Goal: Task Accomplishment & Management: Complete application form

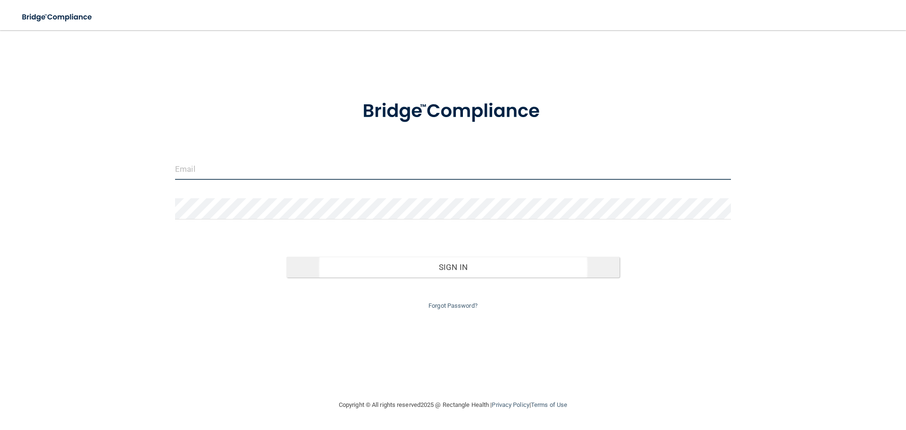
type input "[EMAIL_ADDRESS][DOMAIN_NAME]"
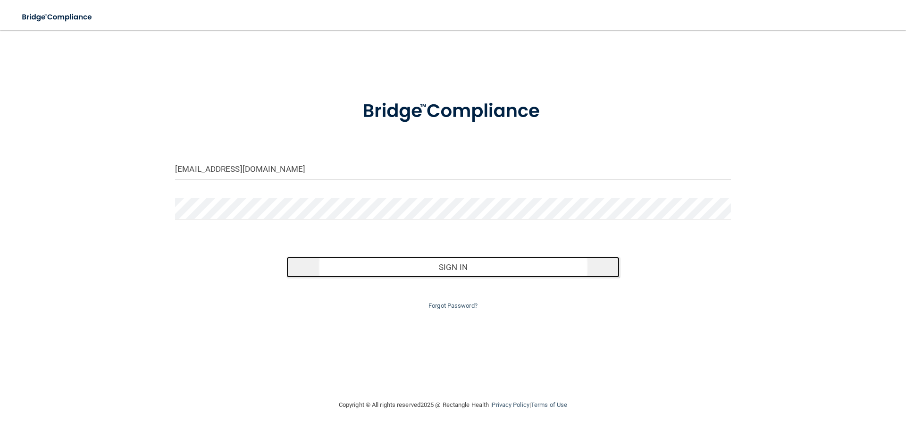
click at [451, 274] on button "Sign In" at bounding box center [453, 267] width 334 height 21
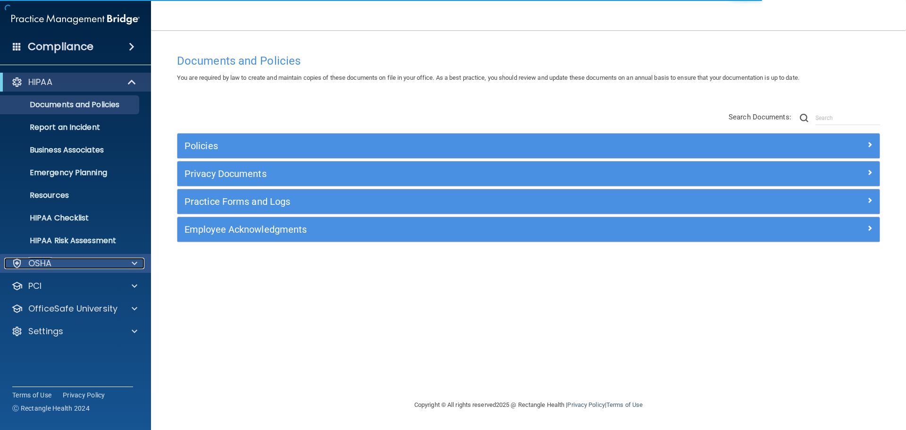
click at [47, 262] on p "OSHA" at bounding box center [40, 263] width 24 height 11
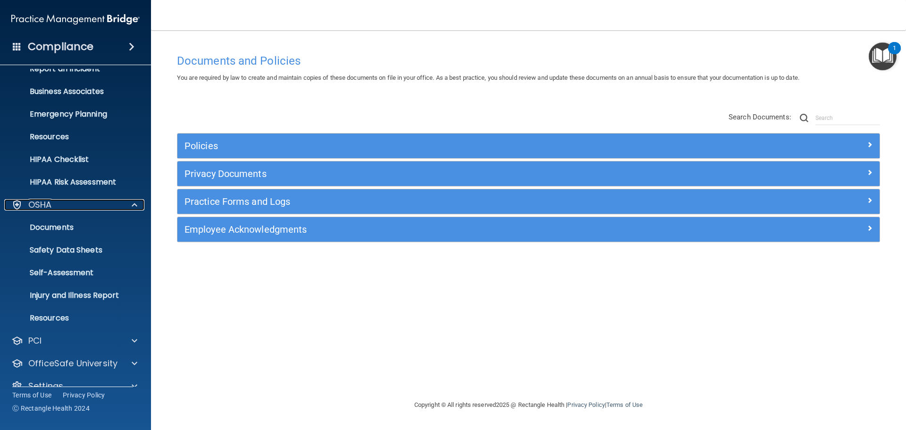
scroll to position [75, 0]
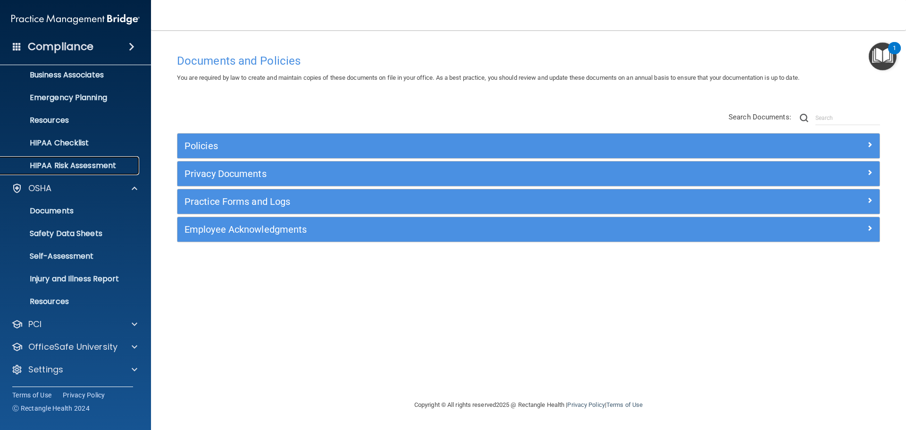
click at [88, 159] on link "HIPAA Risk Assessment" at bounding box center [65, 165] width 149 height 19
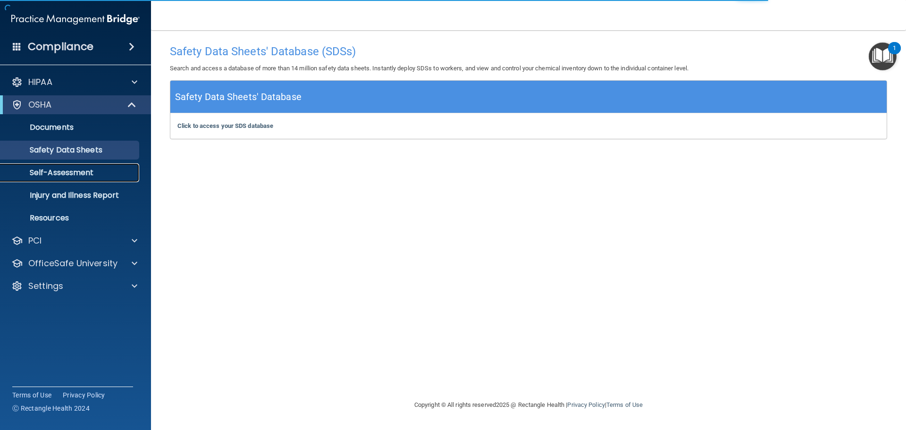
click at [86, 175] on p "Self-Assessment" at bounding box center [70, 172] width 129 height 9
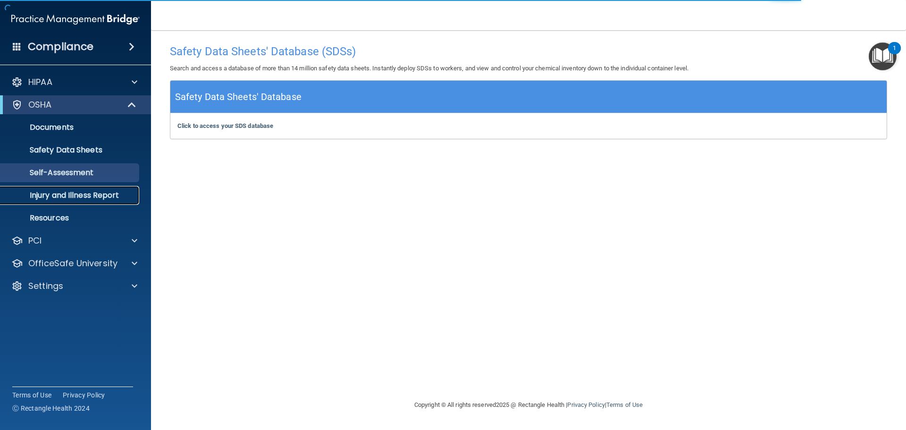
click at [90, 193] on p "Injury and Illness Report" at bounding box center [70, 195] width 129 height 9
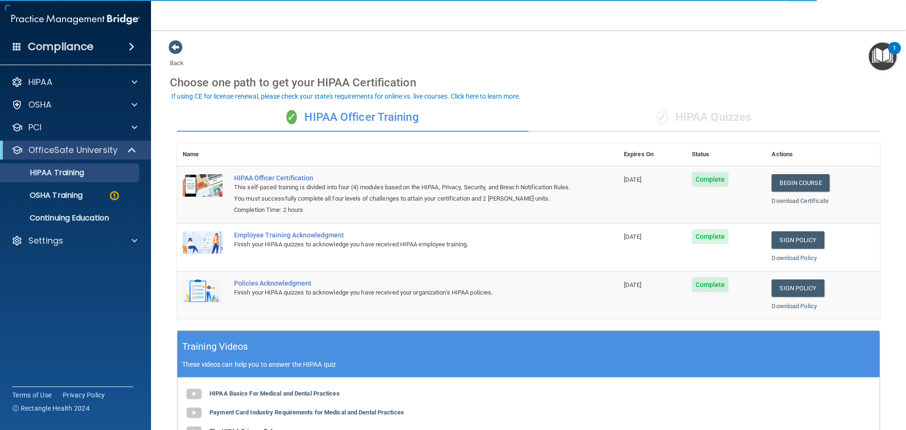
click at [83, 205] on ul "HIPAA Training OSHA Training Continuing Education" at bounding box center [76, 194] width 171 height 68
click at [84, 193] on div "OSHA Training" at bounding box center [70, 195] width 129 height 9
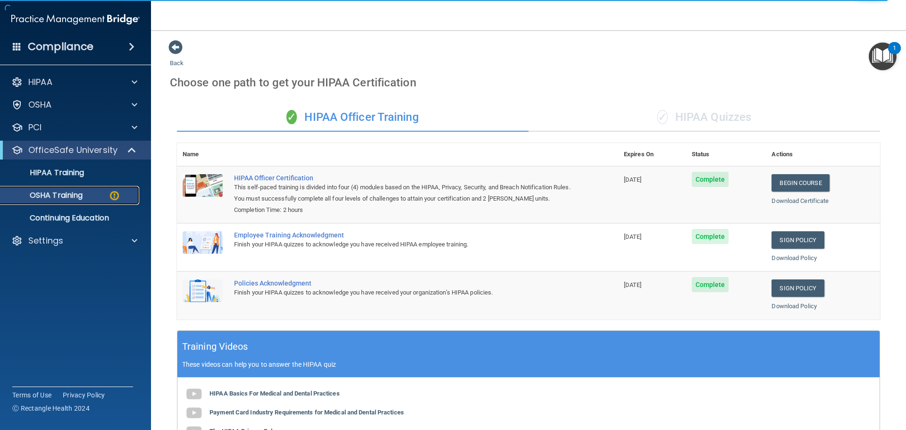
click at [84, 196] on div "OSHA Training" at bounding box center [70, 195] width 129 height 9
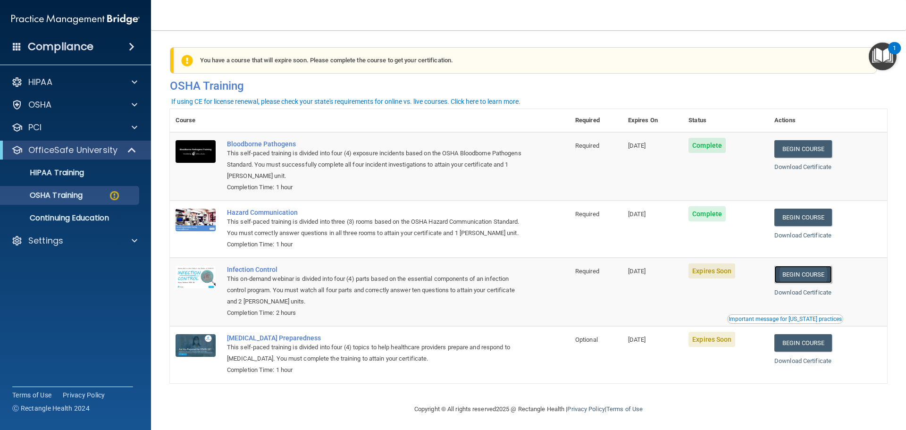
click at [814, 283] on link "Begin Course" at bounding box center [803, 274] width 58 height 17
click at [804, 283] on link "Begin Course" at bounding box center [803, 274] width 58 height 17
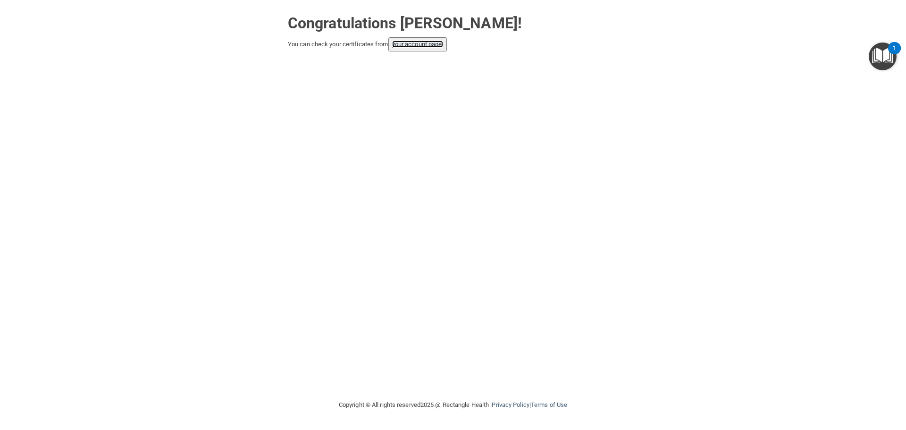
click at [434, 47] on link "your account page!" at bounding box center [417, 44] width 51 height 7
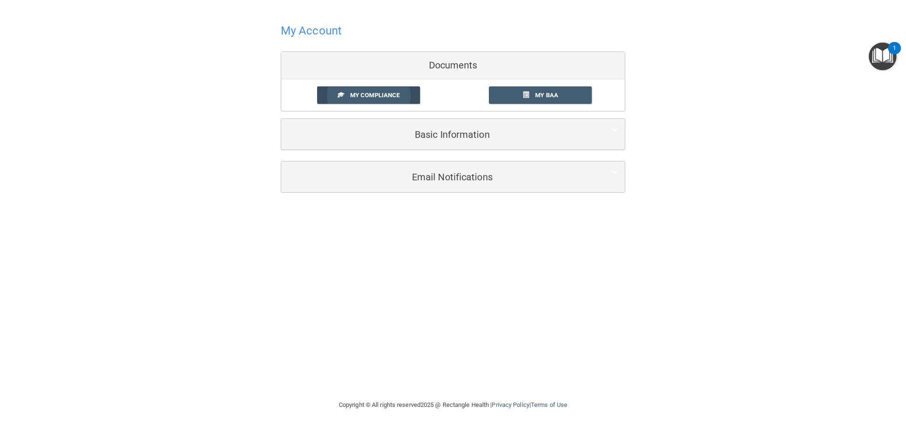
click at [366, 97] on span "My Compliance" at bounding box center [375, 95] width 50 height 7
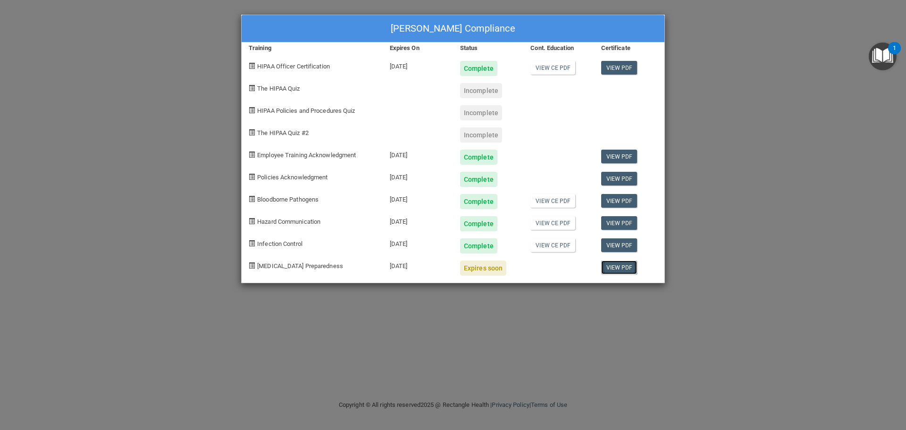
click at [622, 268] on link "View PDF" at bounding box center [619, 267] width 36 height 14
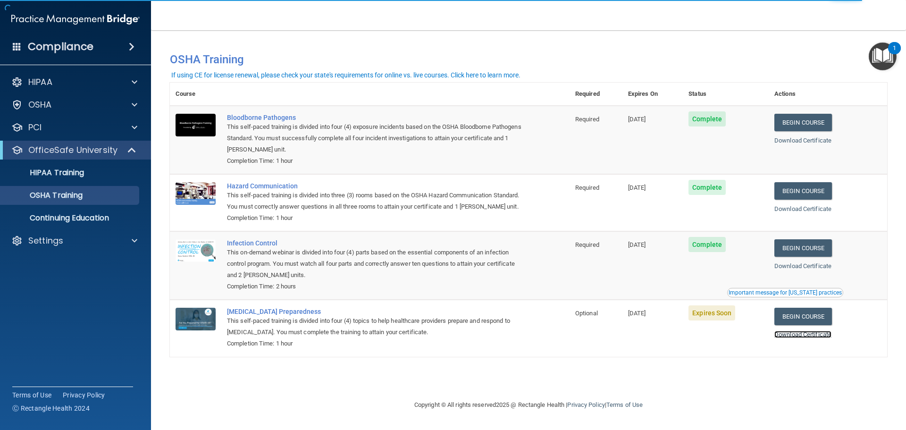
click at [807, 338] on link "Download Certificate" at bounding box center [802, 334] width 57 height 7
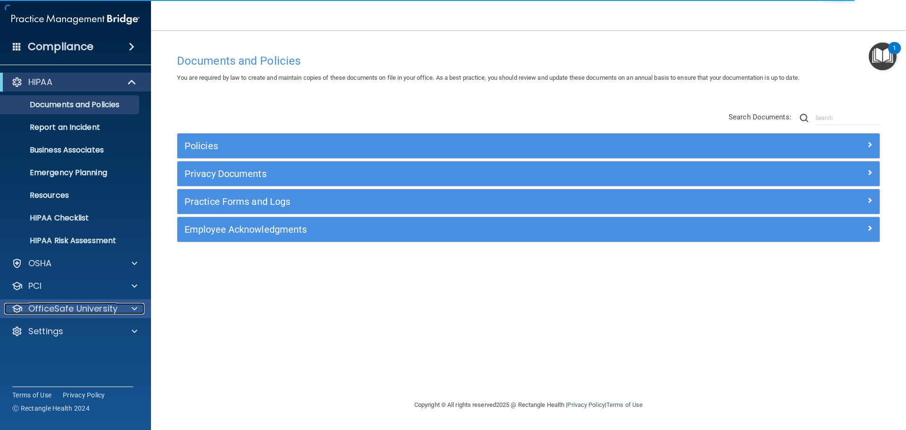
click at [135, 311] on span at bounding box center [135, 308] width 6 height 11
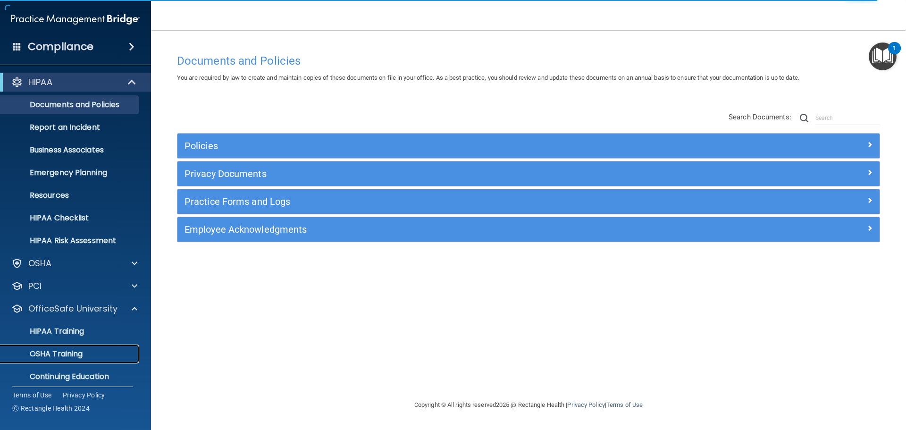
click at [64, 358] on p "OSHA Training" at bounding box center [44, 353] width 76 height 9
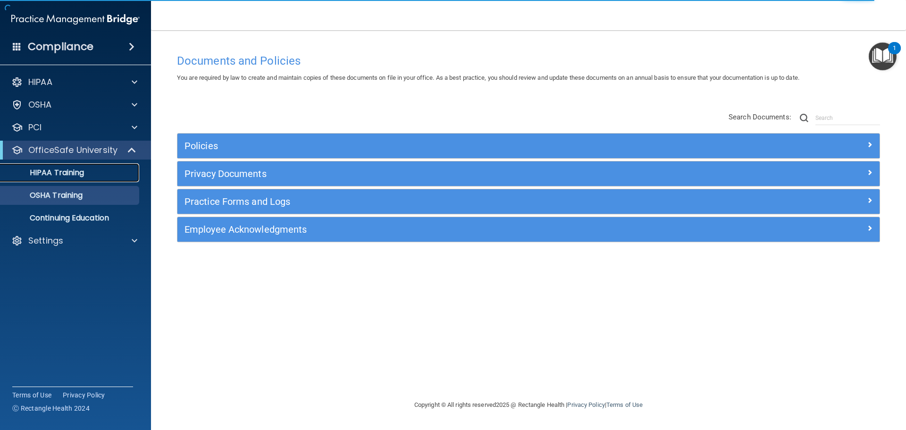
click at [68, 169] on p "HIPAA Training" at bounding box center [45, 172] width 78 height 9
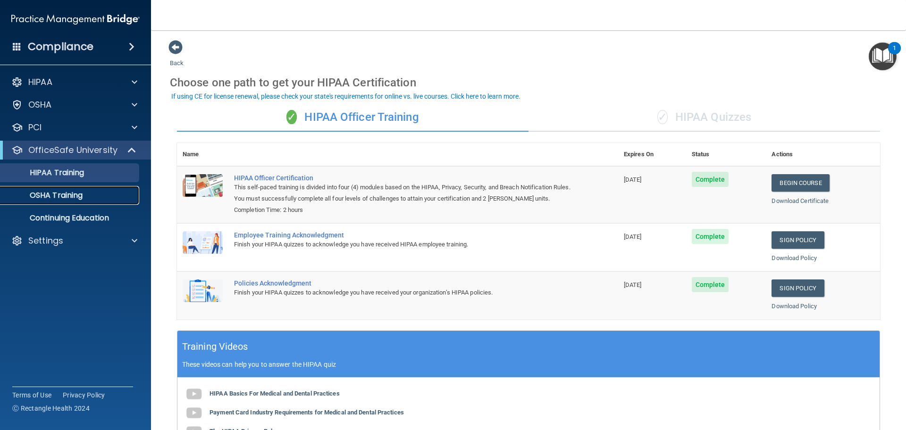
click at [73, 193] on p "OSHA Training" at bounding box center [44, 195] width 76 height 9
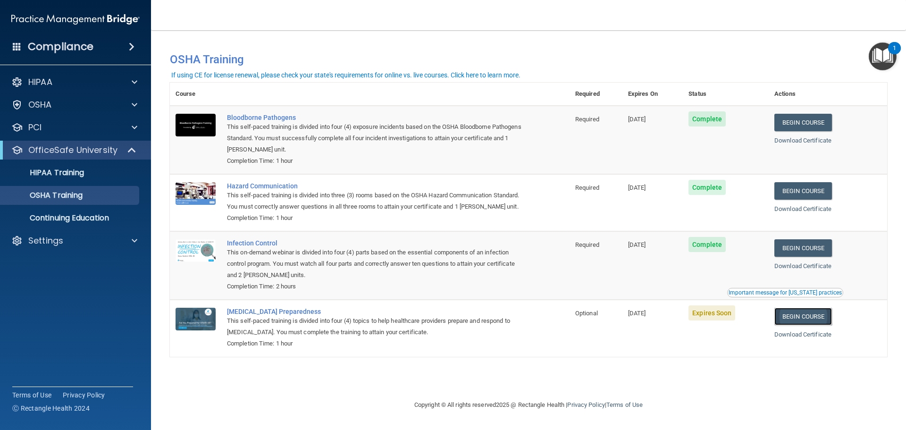
click at [812, 325] on link "Begin Course" at bounding box center [803, 316] width 58 height 17
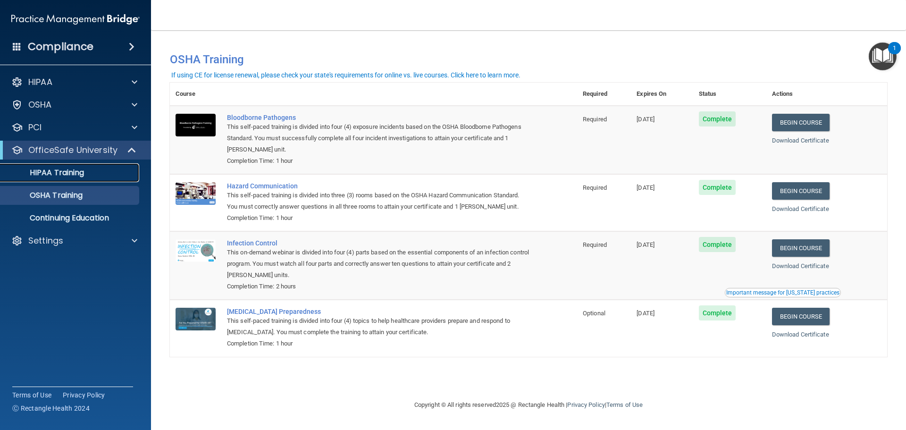
click at [77, 175] on p "HIPAA Training" at bounding box center [45, 172] width 78 height 9
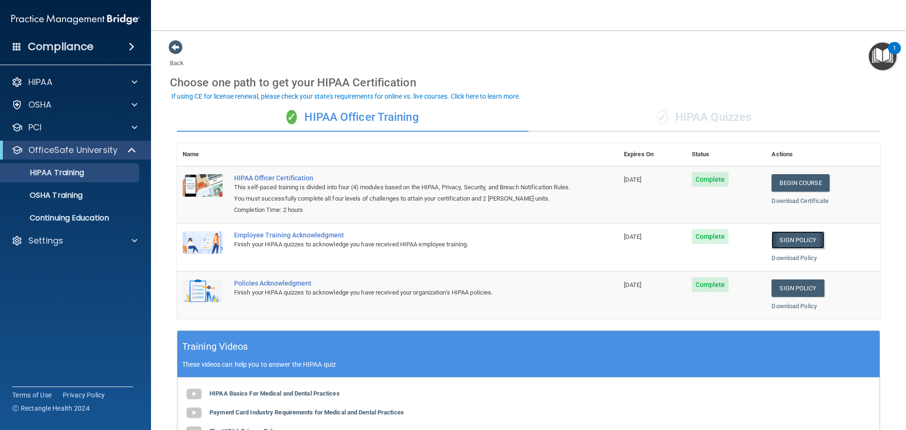
click at [793, 238] on link "Sign Policy" at bounding box center [798, 239] width 52 height 17
click at [798, 243] on link "Sign Policy" at bounding box center [798, 239] width 52 height 17
click at [795, 288] on link "Sign Policy" at bounding box center [798, 287] width 52 height 17
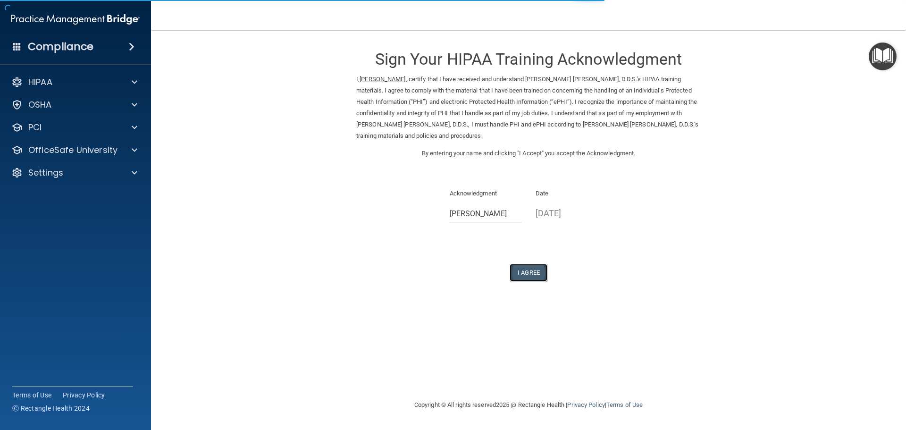
click at [536, 272] on button "I Agree" at bounding box center [529, 272] width 38 height 17
click at [538, 275] on button "I Agree" at bounding box center [529, 272] width 38 height 17
click at [541, 270] on button "I Agree" at bounding box center [529, 272] width 38 height 17
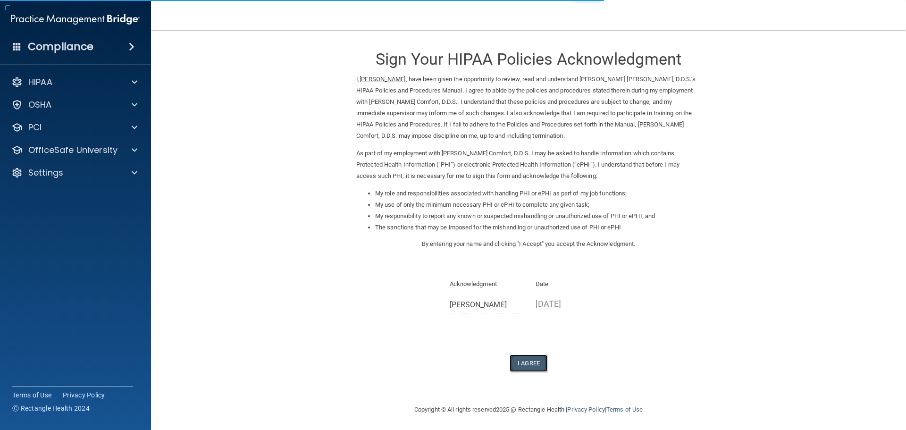
click at [528, 364] on button "I Agree" at bounding box center [529, 362] width 38 height 17
